Goal: Find contact information: Obtain details needed to contact an individual or organization

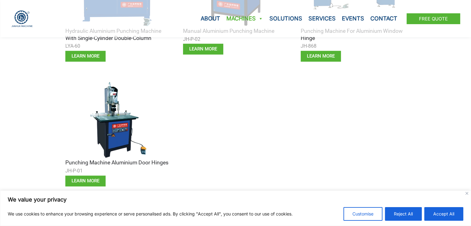
scroll to position [394, 0]
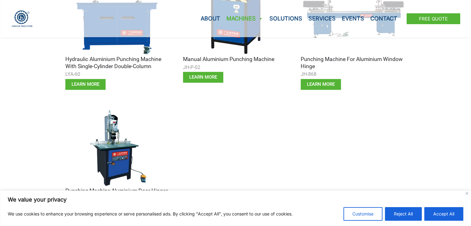
click at [106, 138] on img at bounding box center [117, 147] width 105 height 79
click at [113, 153] on img at bounding box center [117, 147] width 105 height 79
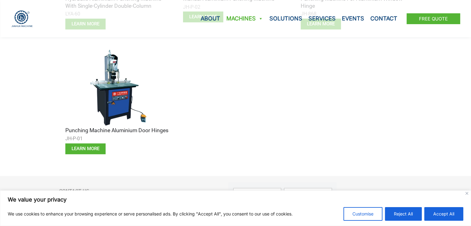
scroll to position [456, 0]
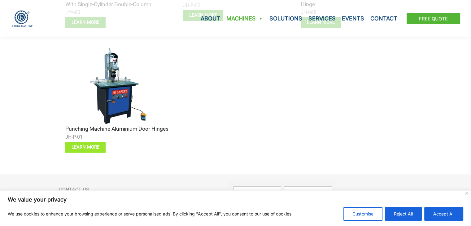
click at [93, 146] on span "learn more" at bounding box center [85, 147] width 28 height 5
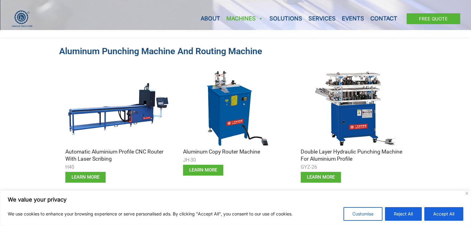
scroll to position [186, 0]
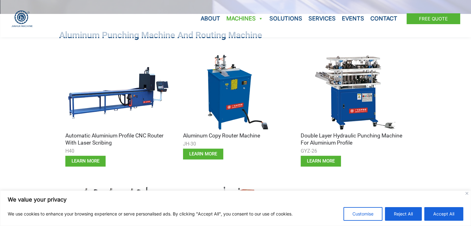
click at [229, 74] on img at bounding box center [235, 92] width 105 height 79
click at [210, 153] on span "learn more" at bounding box center [203, 154] width 28 height 5
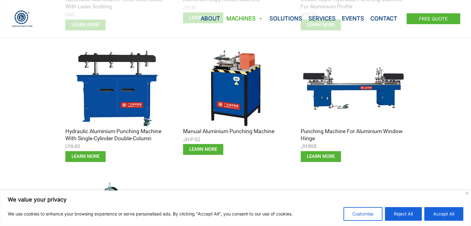
scroll to position [330, 0]
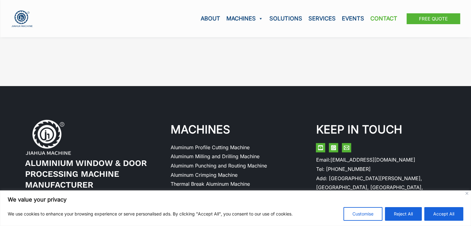
scroll to position [382, 0]
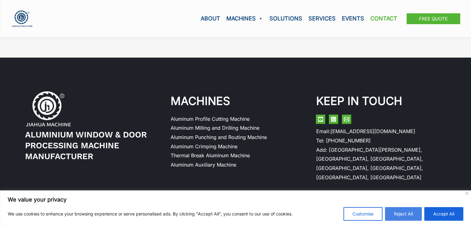
click at [407, 213] on button "Reject All" at bounding box center [403, 214] width 37 height 14
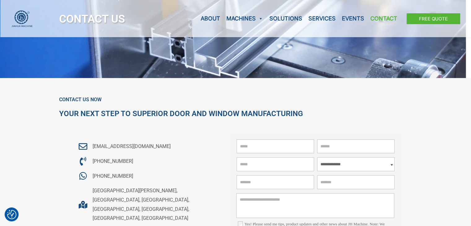
scroll to position [31, 0]
